Goal: Information Seeking & Learning: Understand process/instructions

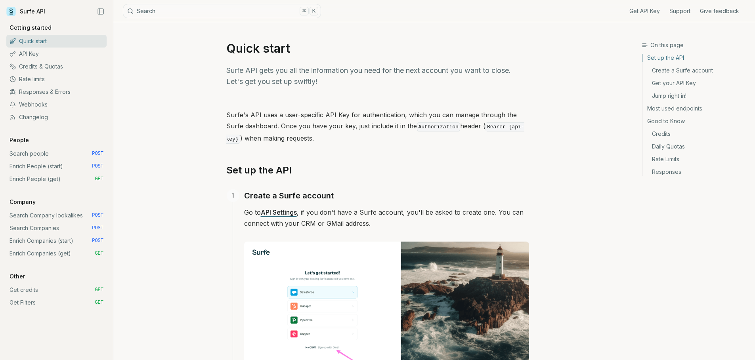
click at [27, 118] on link "Changelog" at bounding box center [56, 117] width 100 height 13
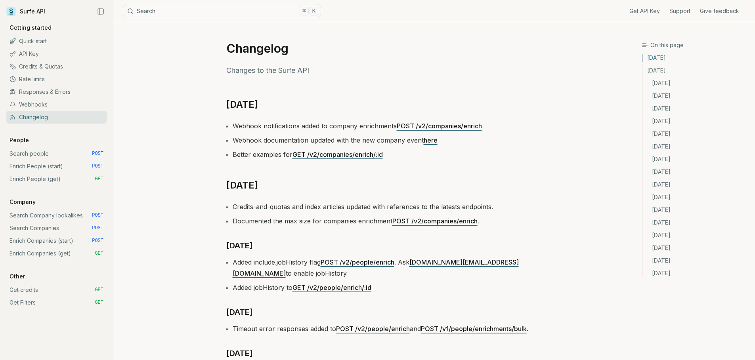
click at [42, 105] on link "Webhooks" at bounding box center [56, 104] width 100 height 13
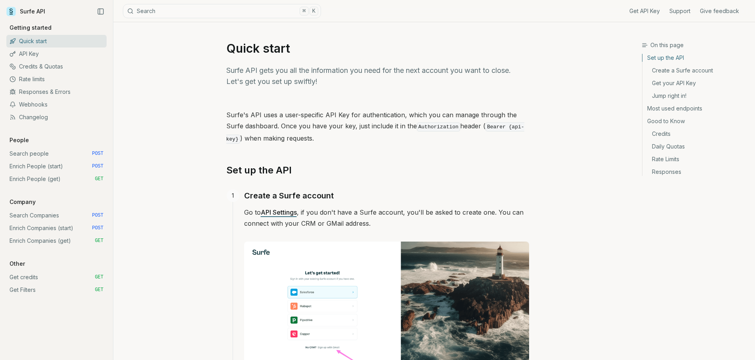
click at [43, 114] on link "Changelog" at bounding box center [56, 117] width 100 height 13
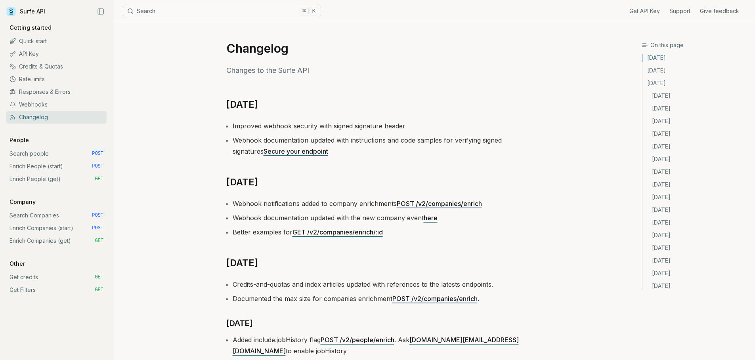
click at [42, 106] on link "Webhooks" at bounding box center [56, 104] width 100 height 13
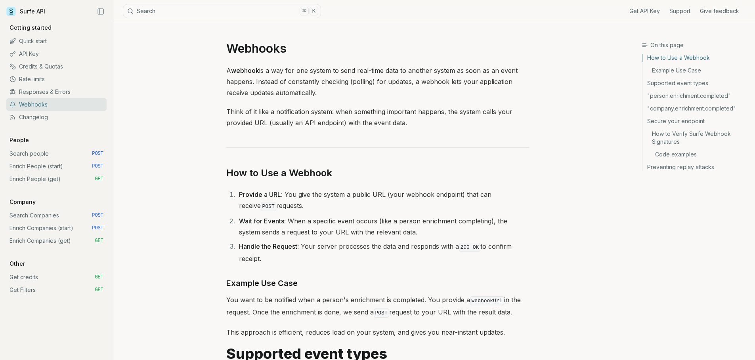
click at [662, 121] on link "Secure your endpoint" at bounding box center [695, 121] width 106 height 13
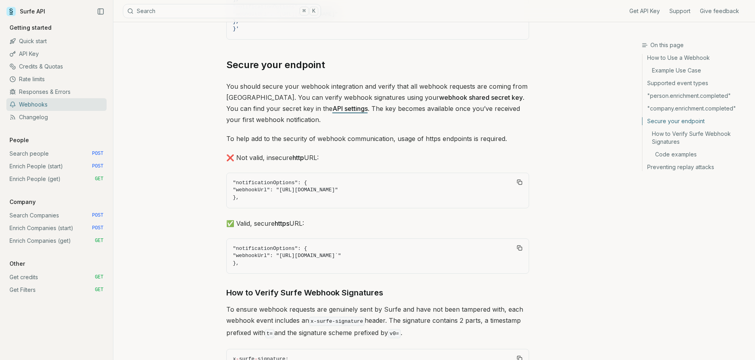
click at [661, 135] on link "How to Verify Surfe Webhook Signatures" at bounding box center [695, 138] width 106 height 21
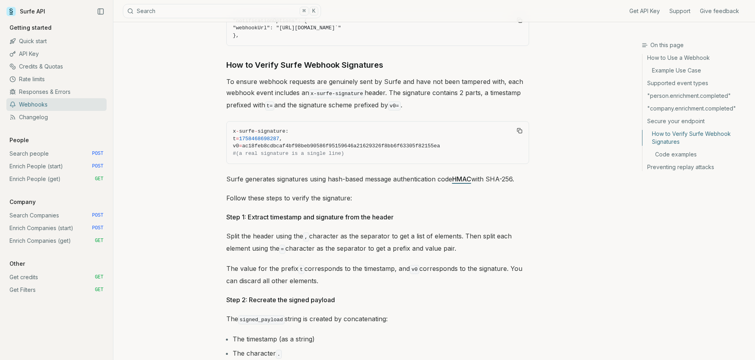
click at [670, 156] on link "Code examples" at bounding box center [695, 154] width 106 height 13
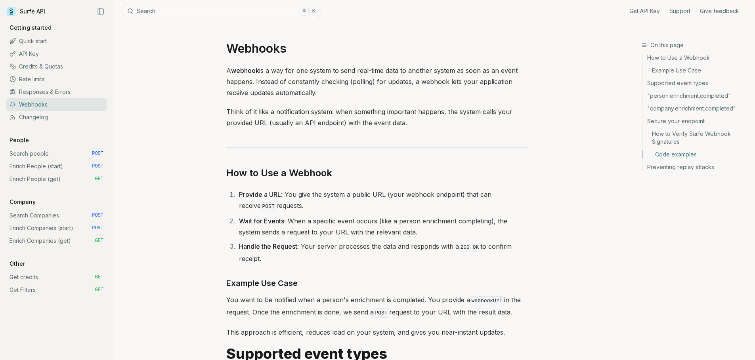
scroll to position [2714, 0]
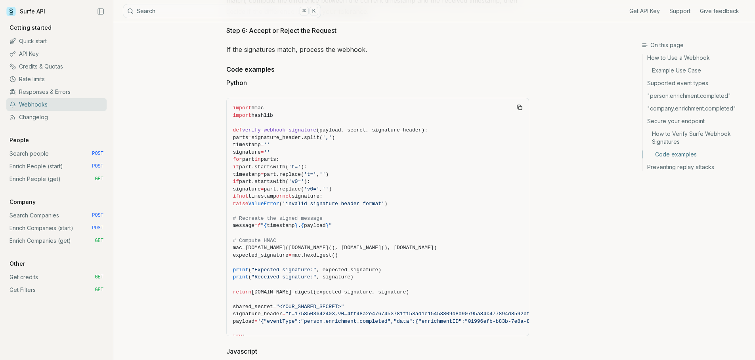
click at [42, 104] on link "Webhooks" at bounding box center [56, 104] width 100 height 13
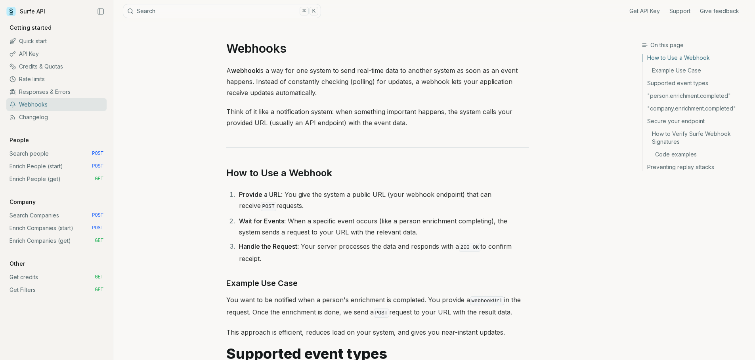
click at [55, 119] on link "Changelog" at bounding box center [56, 117] width 100 height 13
